Goal: Task Accomplishment & Management: Manage account settings

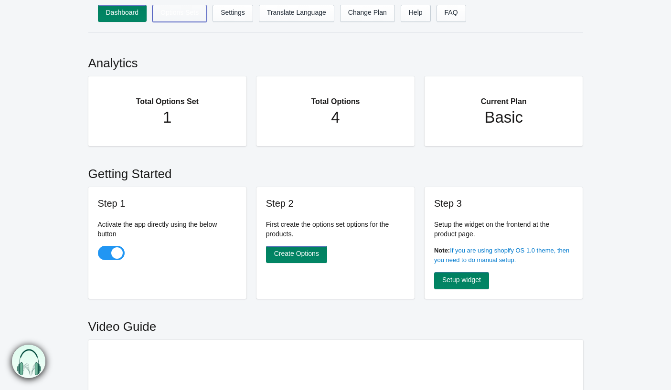
click at [168, 12] on link "Options Sets" at bounding box center [179, 13] width 54 height 17
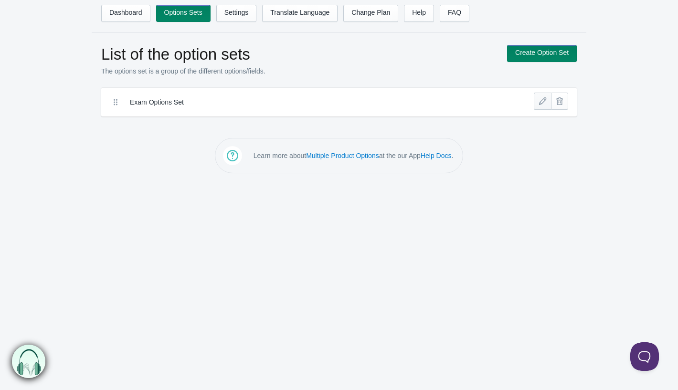
click at [540, 102] on link at bounding box center [542, 101] width 17 height 17
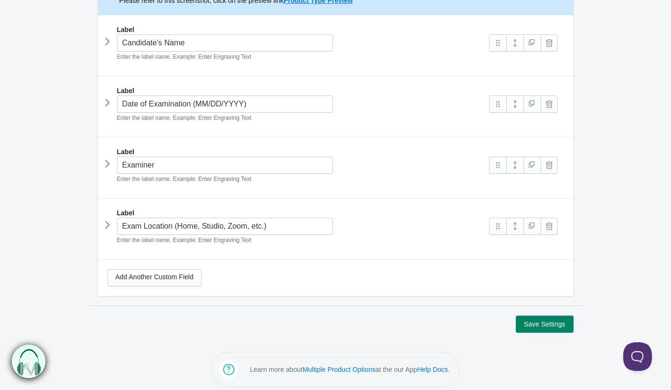
scroll to position [192, 0]
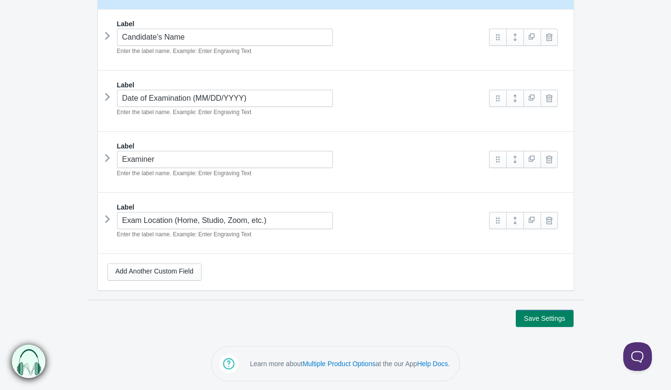
click at [107, 157] on icon at bounding box center [107, 158] width 0 height 14
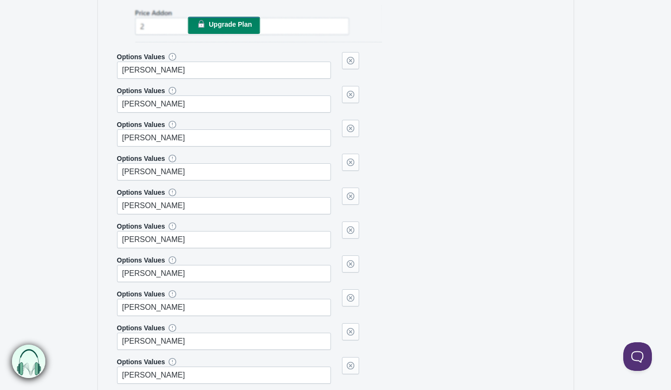
scroll to position [884, 0]
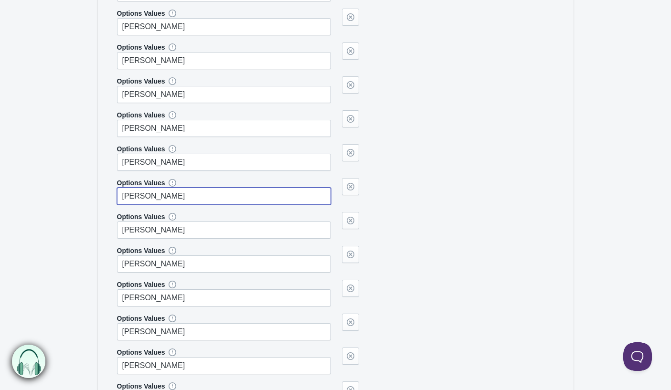
click at [269, 191] on input "Steven Dougherty" at bounding box center [224, 196] width 214 height 17
click at [349, 187] on link at bounding box center [350, 186] width 17 height 17
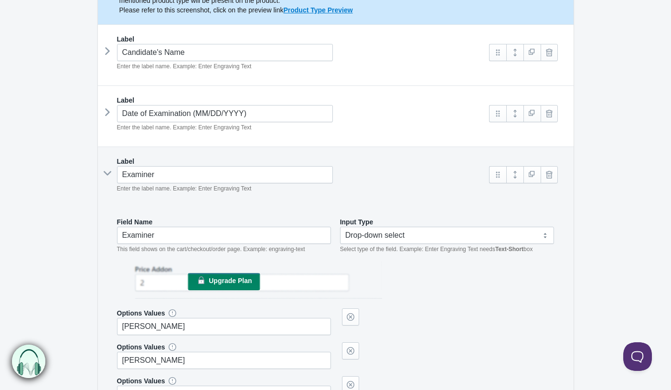
scroll to position [177, 0]
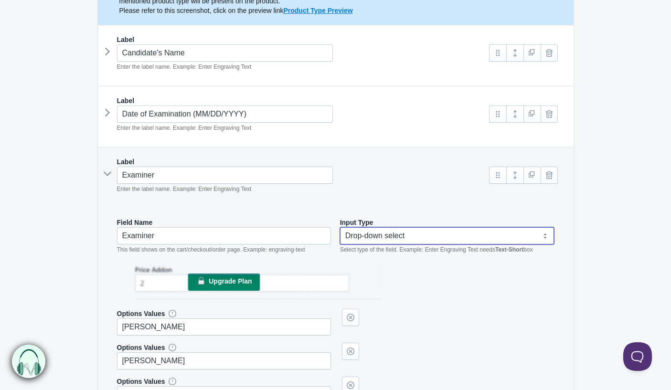
click at [376, 233] on select "Text-Short Text-Long Radio button Drop-down select Image Checkbox Datepicker" at bounding box center [447, 235] width 214 height 17
click at [107, 47] on icon at bounding box center [107, 51] width 0 height 14
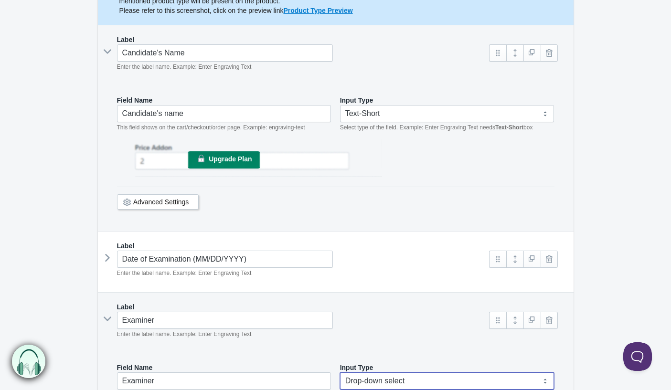
click at [105, 52] on icon at bounding box center [107, 52] width 14 height 0
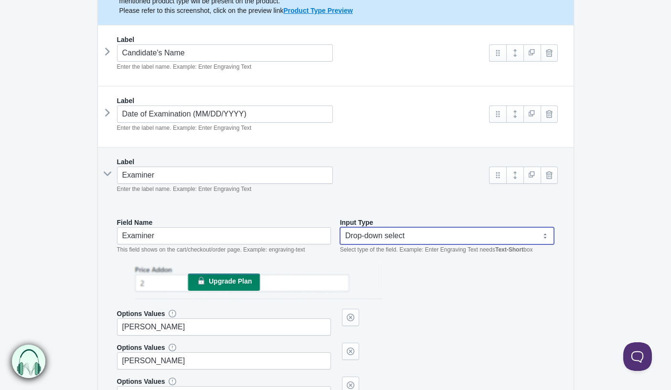
click at [412, 233] on select "Text-Short Text-Long Radio button Drop-down select Image Checkbox Datepicker" at bounding box center [447, 235] width 214 height 17
click at [340, 227] on select "Text-Short Text-Long Radio button Drop-down select Image Checkbox Datepicker" at bounding box center [447, 235] width 214 height 17
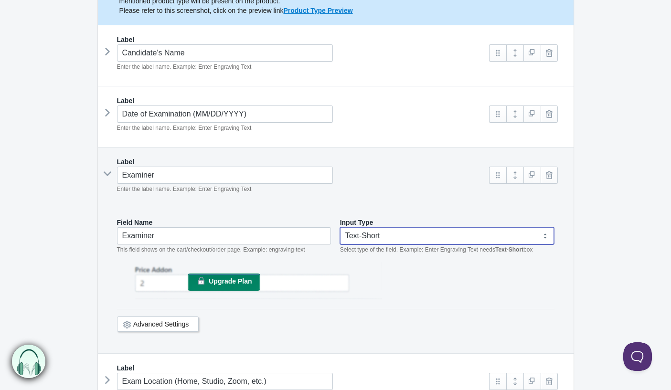
click at [367, 232] on select "Text-Short Text-Long Radio button Drop-down select Image Checkbox Datepicker" at bounding box center [447, 235] width 214 height 17
select select "4"
click at [340, 227] on select "Text-Short Text-Long Radio button Drop-down select Image Checkbox Datepicker" at bounding box center [447, 235] width 214 height 17
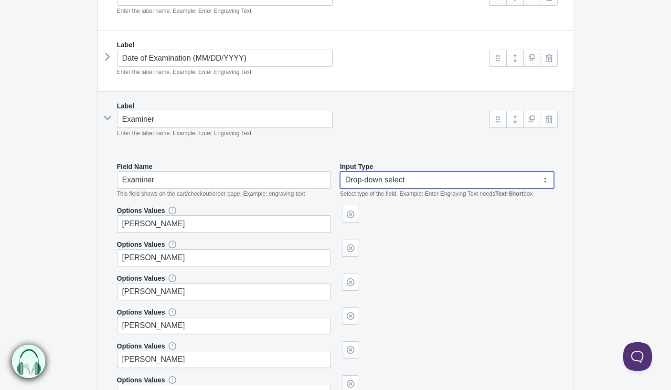
scroll to position [235, 0]
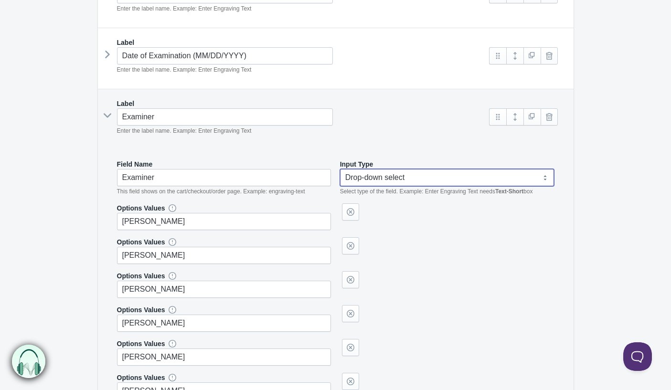
click at [443, 261] on div "Options Values Anna Akarman" at bounding box center [335, 250] width 437 height 27
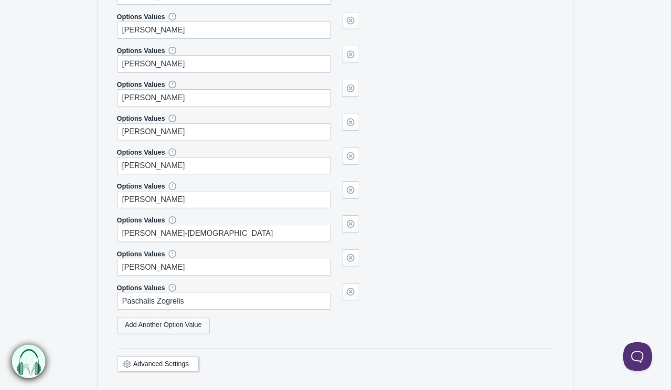
scroll to position [2465, 0]
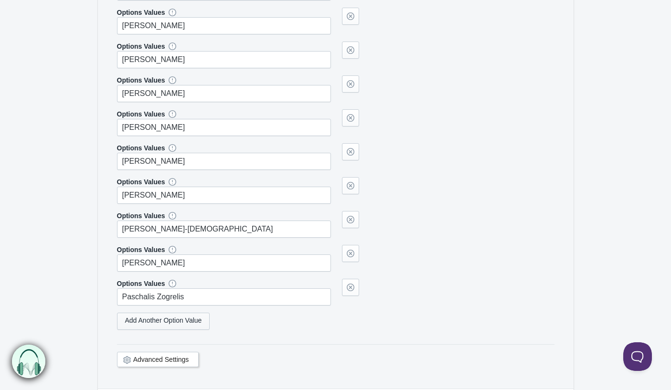
click at [181, 323] on link "Add Another Option Value" at bounding box center [163, 321] width 93 height 17
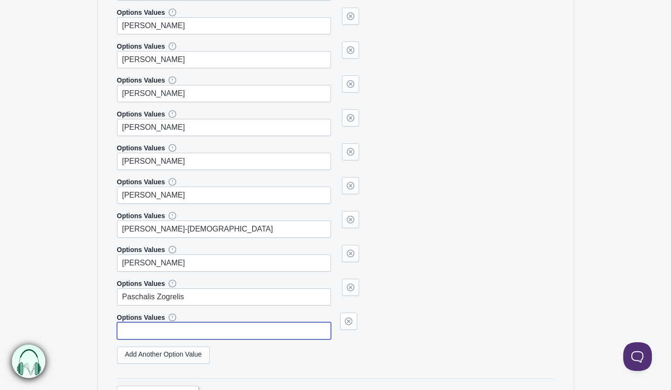
click at [204, 330] on input "text" at bounding box center [224, 330] width 214 height 17
paste input "Iryna Mialyantsava"
click at [428, 286] on div "Options Values Paschalis Zogrelis" at bounding box center [335, 292] width 437 height 27
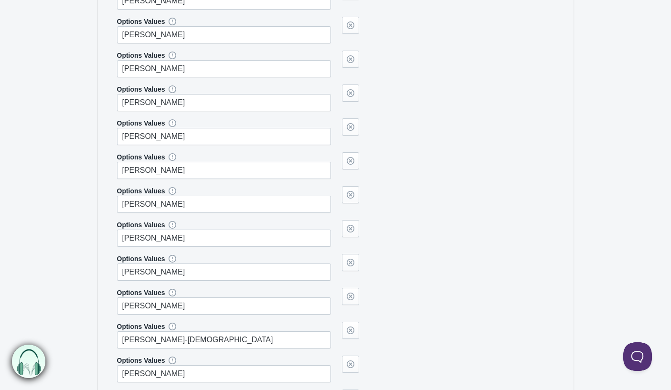
type input "Iryna Mialyantsava"
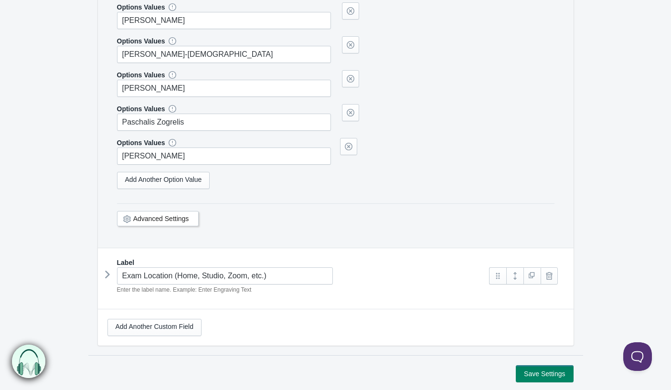
scroll to position [2695, 0]
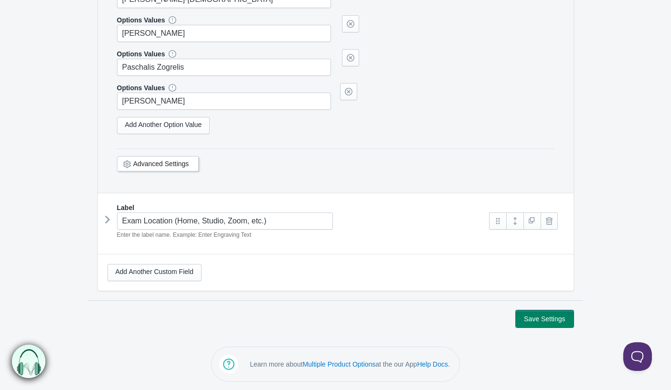
click at [554, 323] on button "Save Settings" at bounding box center [544, 318] width 57 height 17
click at [535, 322] on button "Save Settings" at bounding box center [544, 318] width 57 height 17
